Goal: Task Accomplishment & Management: Use online tool/utility

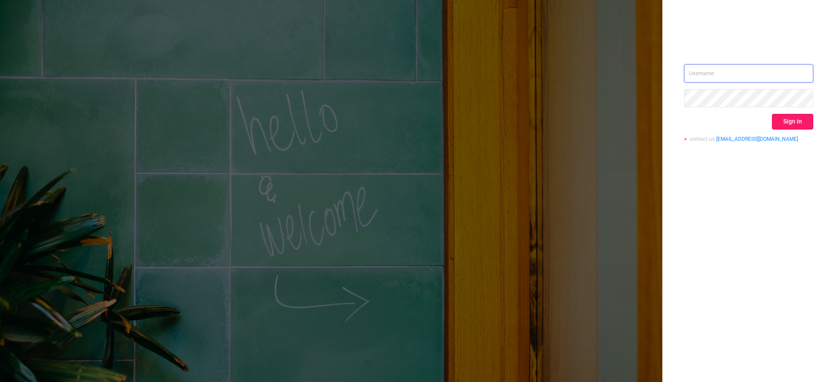
type input "[EMAIL_ADDRESS][DOMAIN_NAME]"
click at [797, 124] on button "Sign in" at bounding box center [791, 122] width 41 height 16
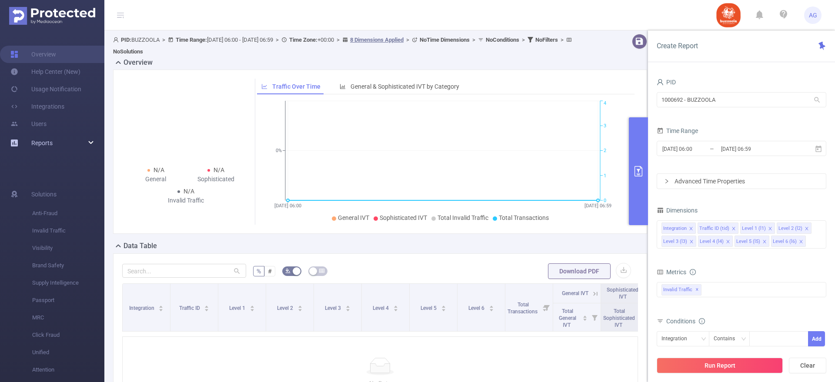
click at [76, 141] on div "Reports" at bounding box center [52, 142] width 104 height 17
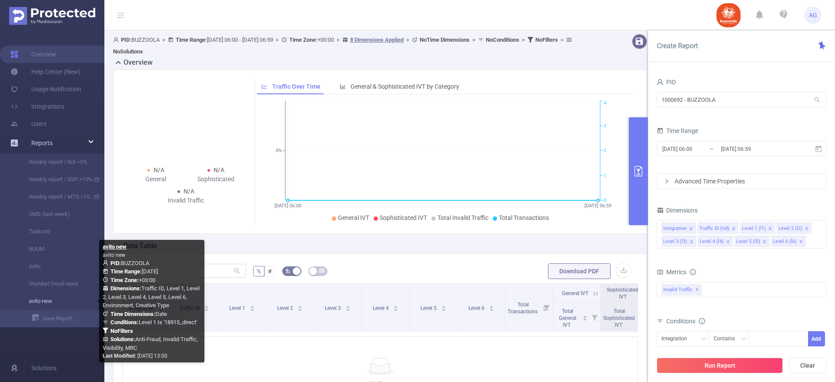
click at [41, 304] on link "avito new" at bounding box center [55, 301] width 76 height 17
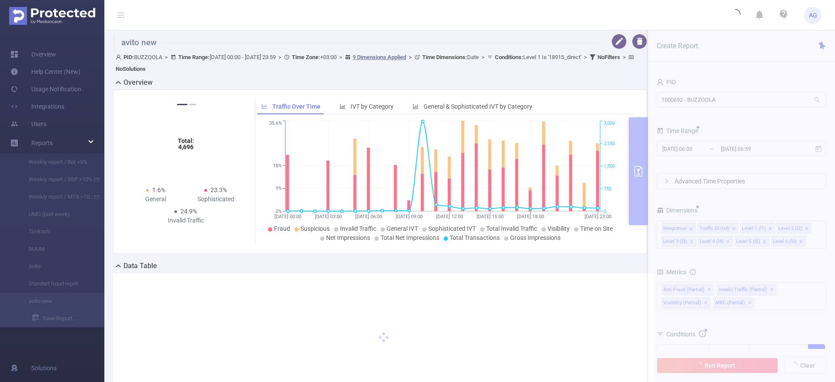
type input "[DATE] 00:00"
type input "[DATE] 23:59"
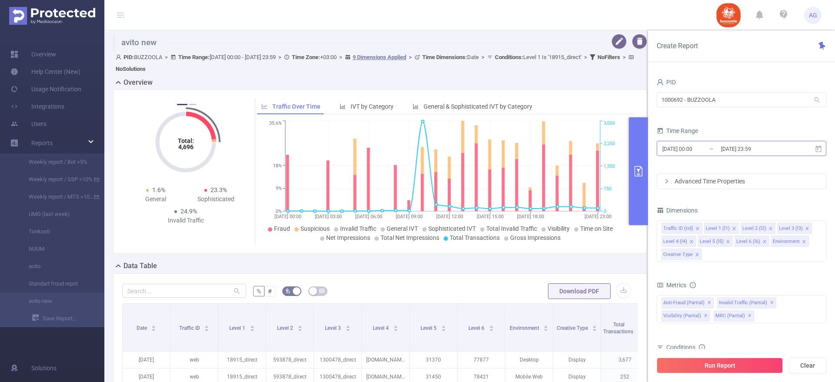
click at [701, 151] on input "[DATE] 00:00" at bounding box center [696, 149] width 70 height 12
click at [758, 136] on div "Time Range" at bounding box center [741, 132] width 170 height 14
click at [711, 364] on button "Run Report" at bounding box center [719, 366] width 126 height 16
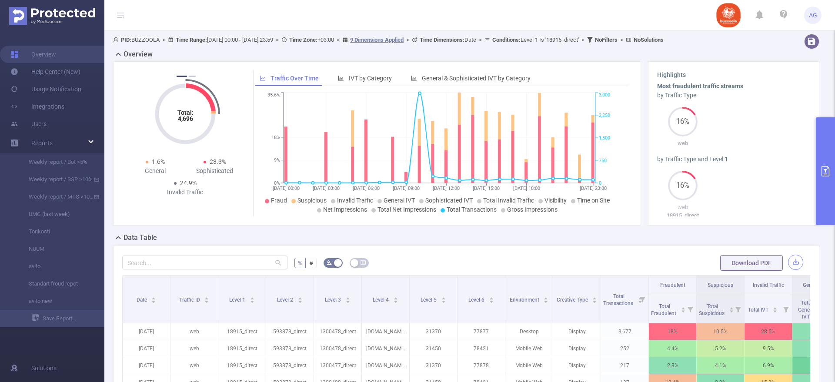
click at [788, 264] on button "button" at bounding box center [795, 262] width 15 height 15
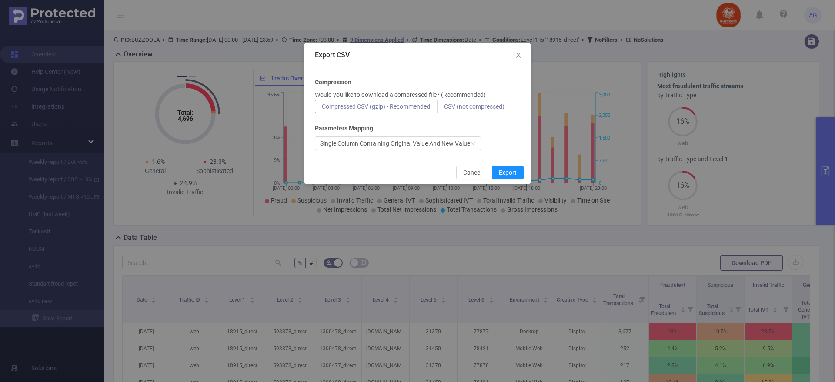
click at [453, 103] on span "CSV (not compressed)" at bounding box center [474, 106] width 60 height 7
click at [444, 109] on input "CSV (not compressed)" at bounding box center [444, 109] width 0 height 0
click at [512, 171] on button "Export" at bounding box center [508, 173] width 32 height 14
